Goal: Information Seeking & Learning: Understand process/instructions

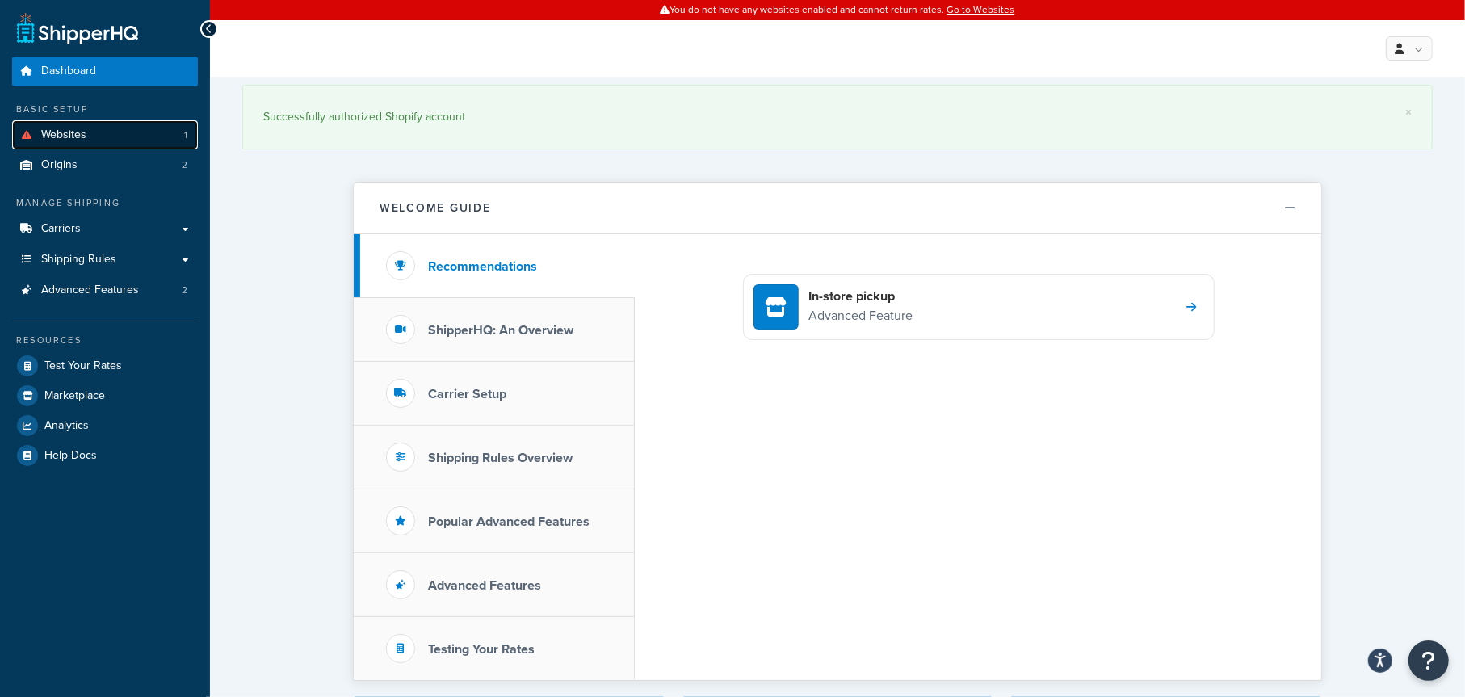
click at [76, 134] on span "Websites" at bounding box center [63, 135] width 45 height 14
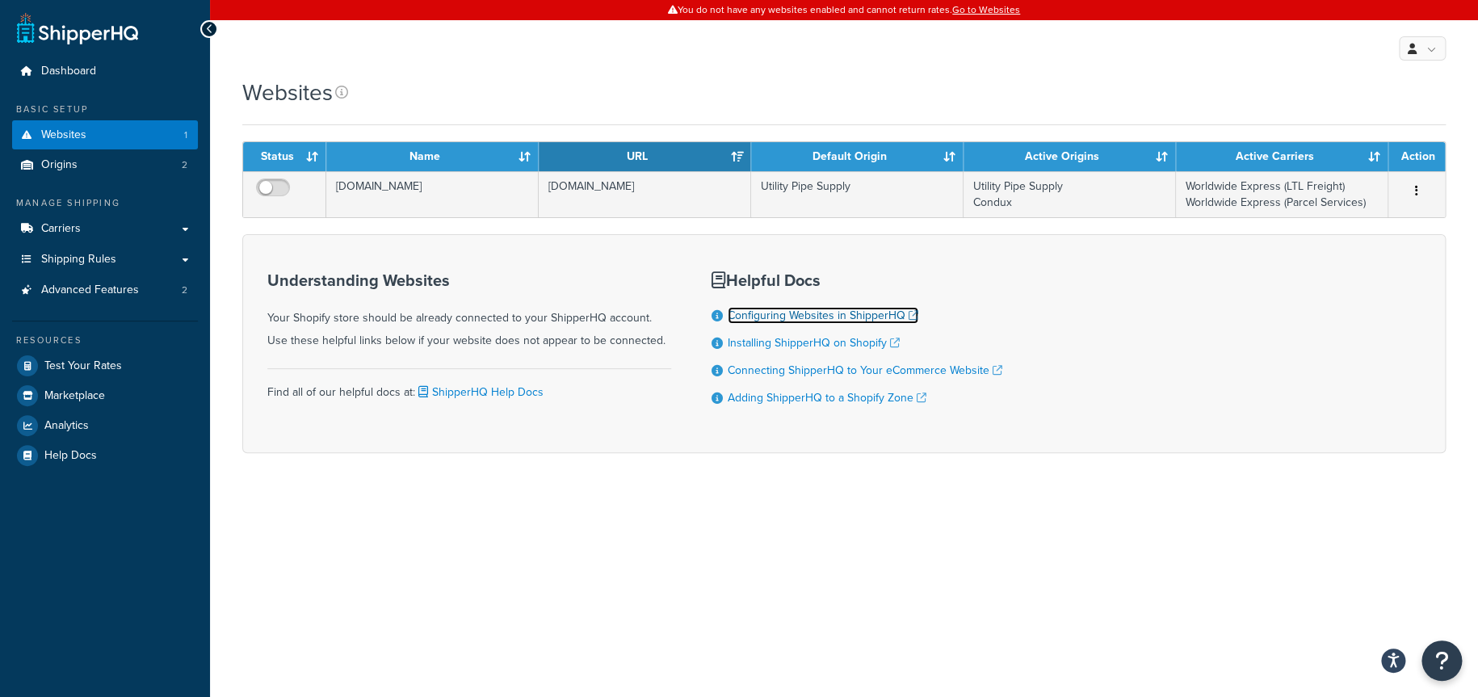
click at [822, 316] on link "Configuring Websites in ShipperHQ" at bounding box center [823, 315] width 191 height 17
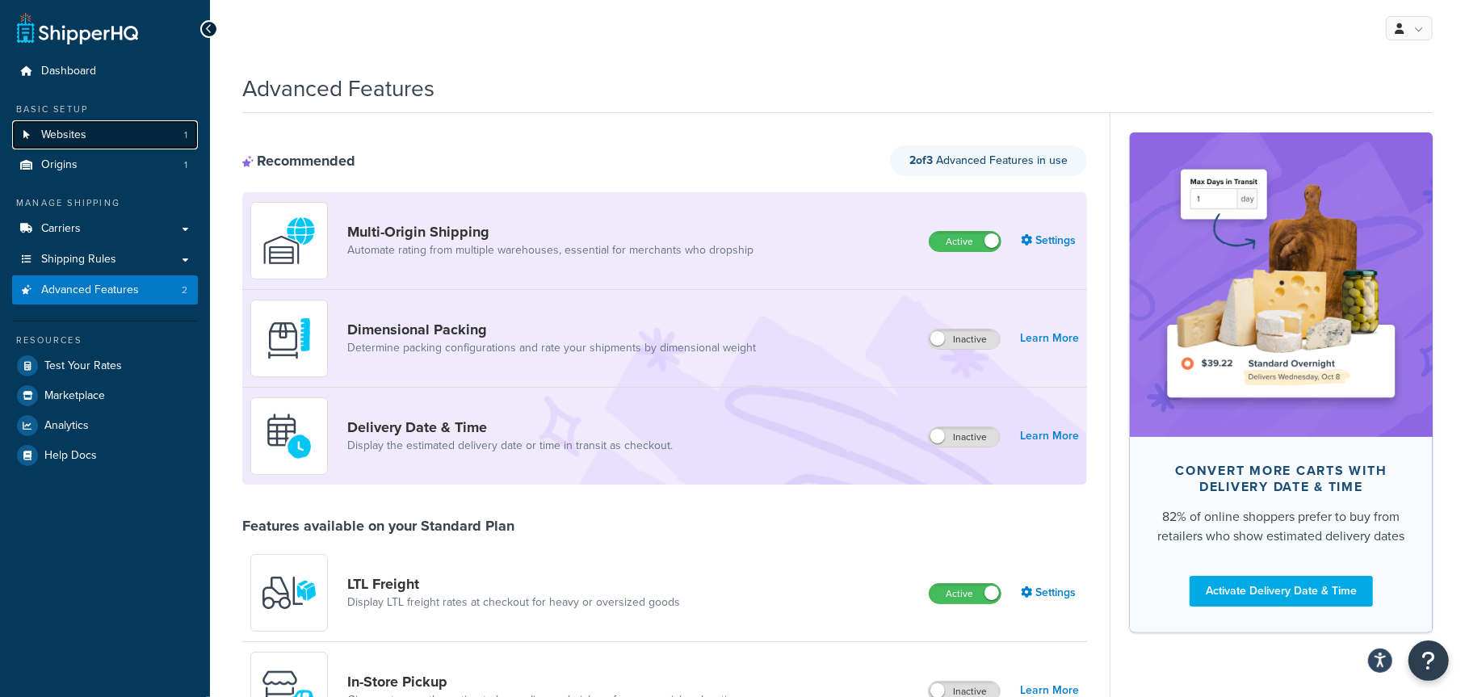
click at [71, 132] on span "Websites" at bounding box center [63, 135] width 45 height 14
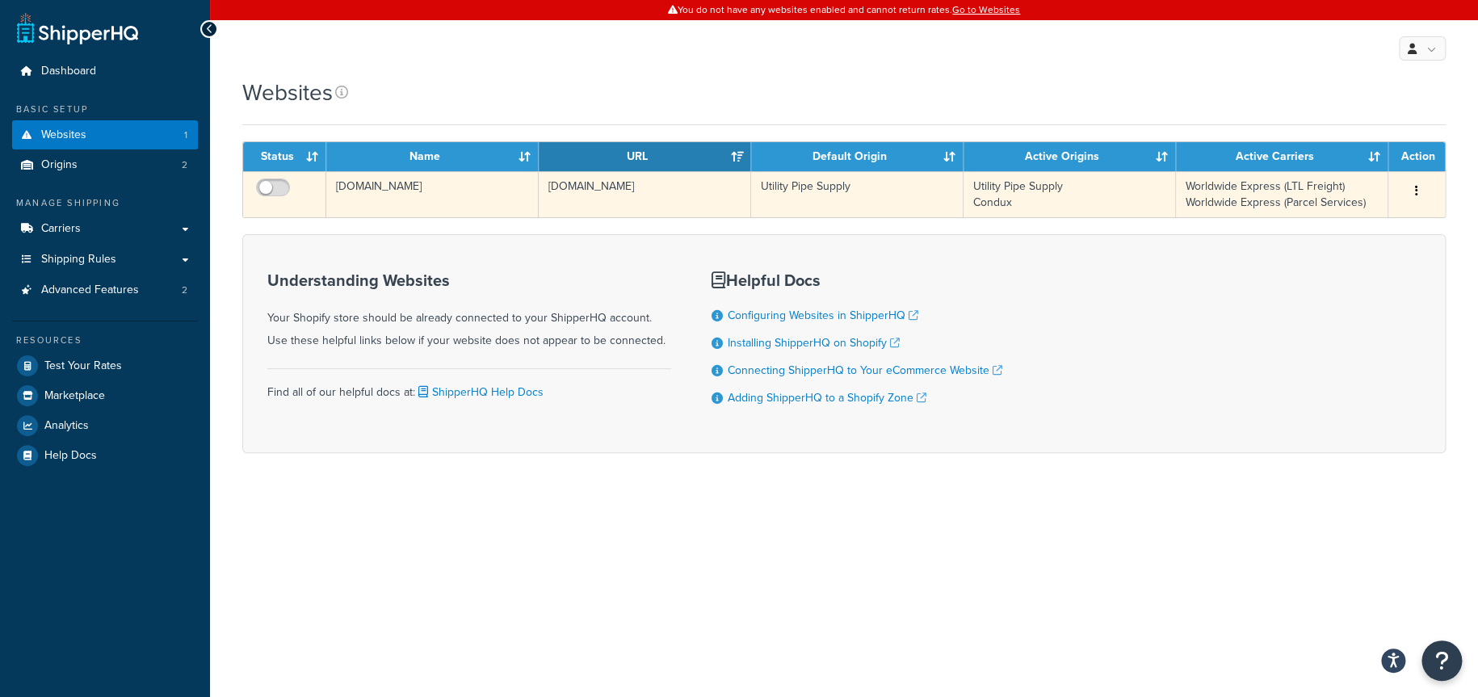
click at [488, 190] on td "[DOMAIN_NAME]" at bounding box center [432, 194] width 212 height 46
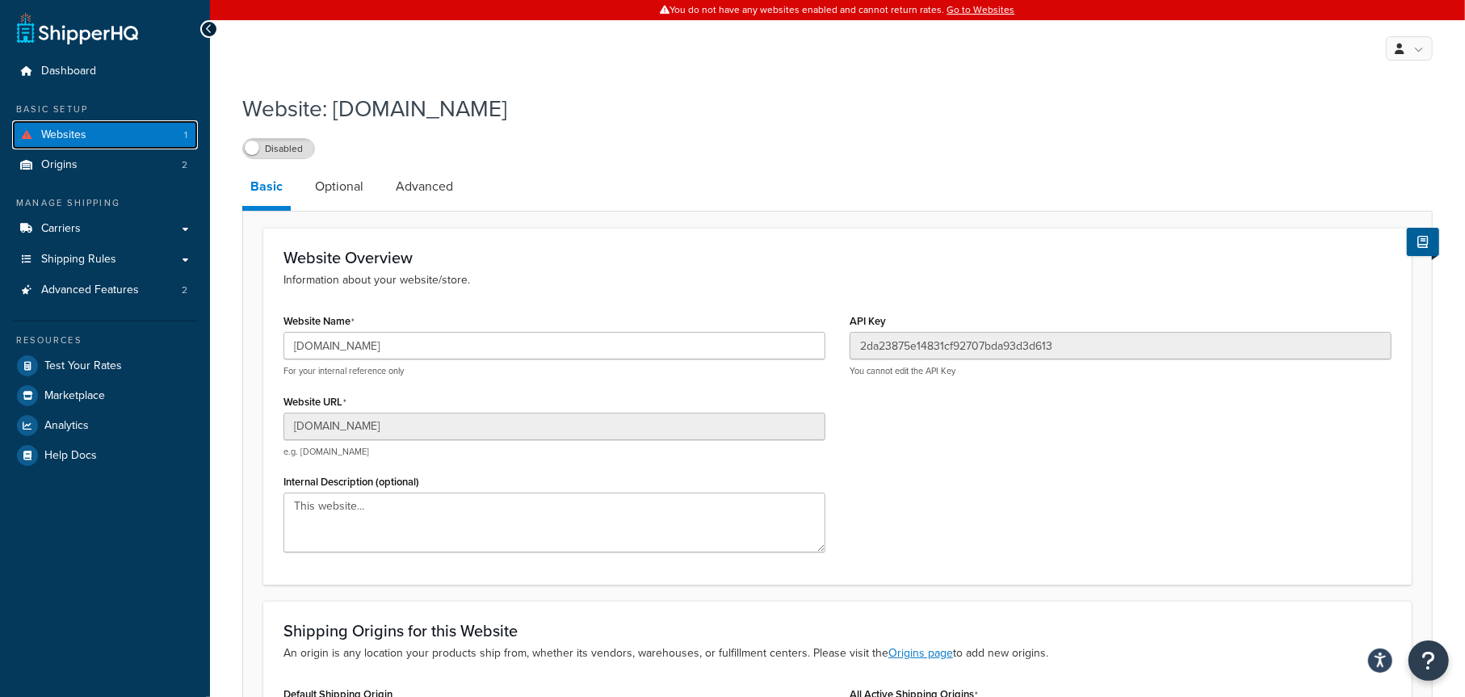
click at [90, 133] on link "Websites 1" at bounding box center [105, 135] width 186 height 30
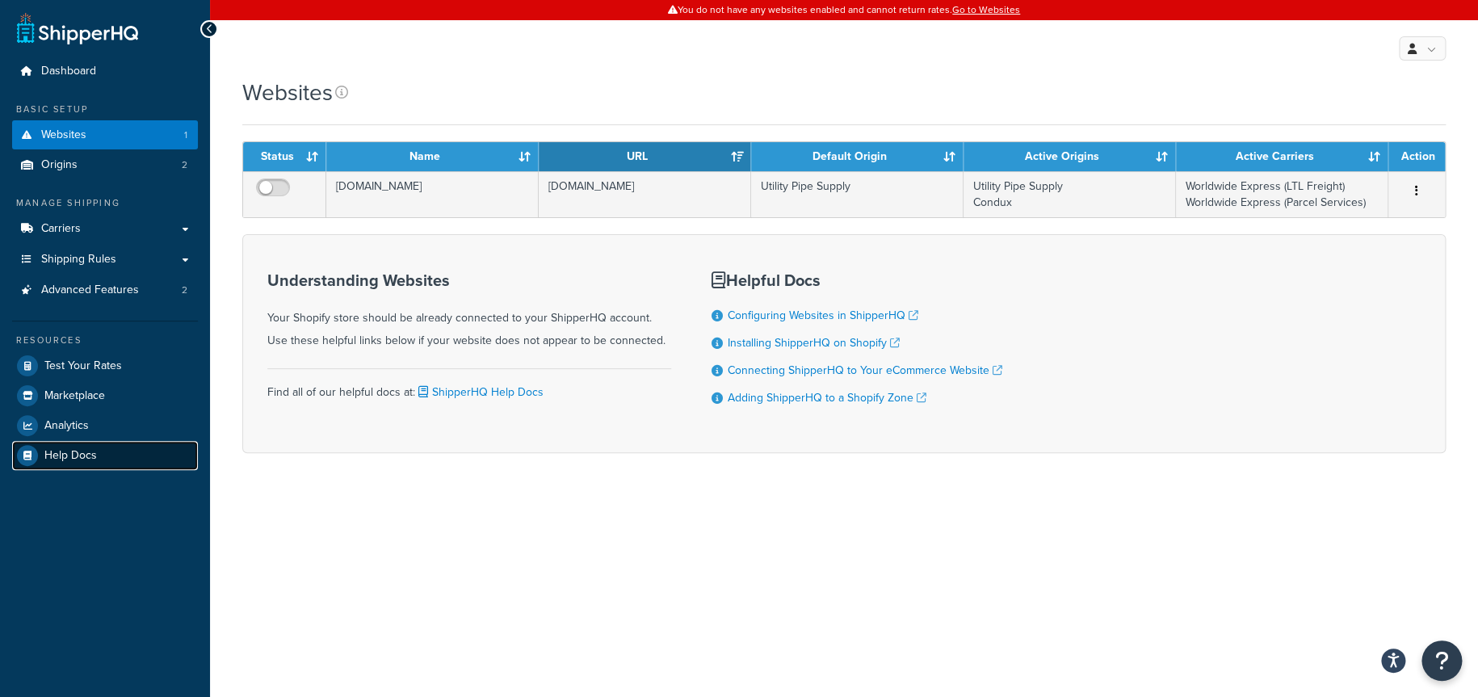
click at [75, 452] on span "Help Docs" at bounding box center [70, 456] width 52 height 14
